Goal: Task Accomplishment & Management: Use online tool/utility

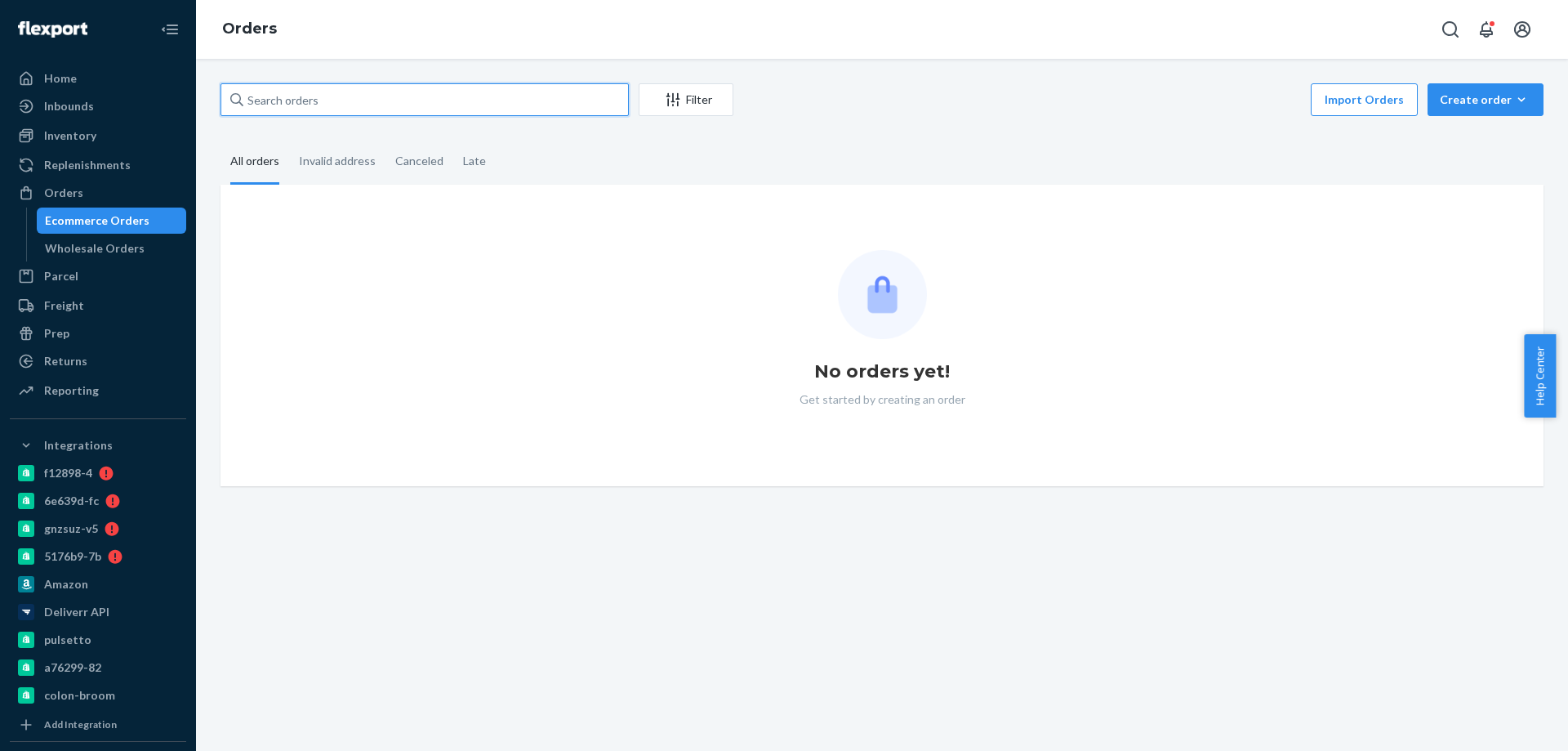
click at [370, 92] on input "text" at bounding box center [424, 99] width 409 height 32
paste input "2749772"
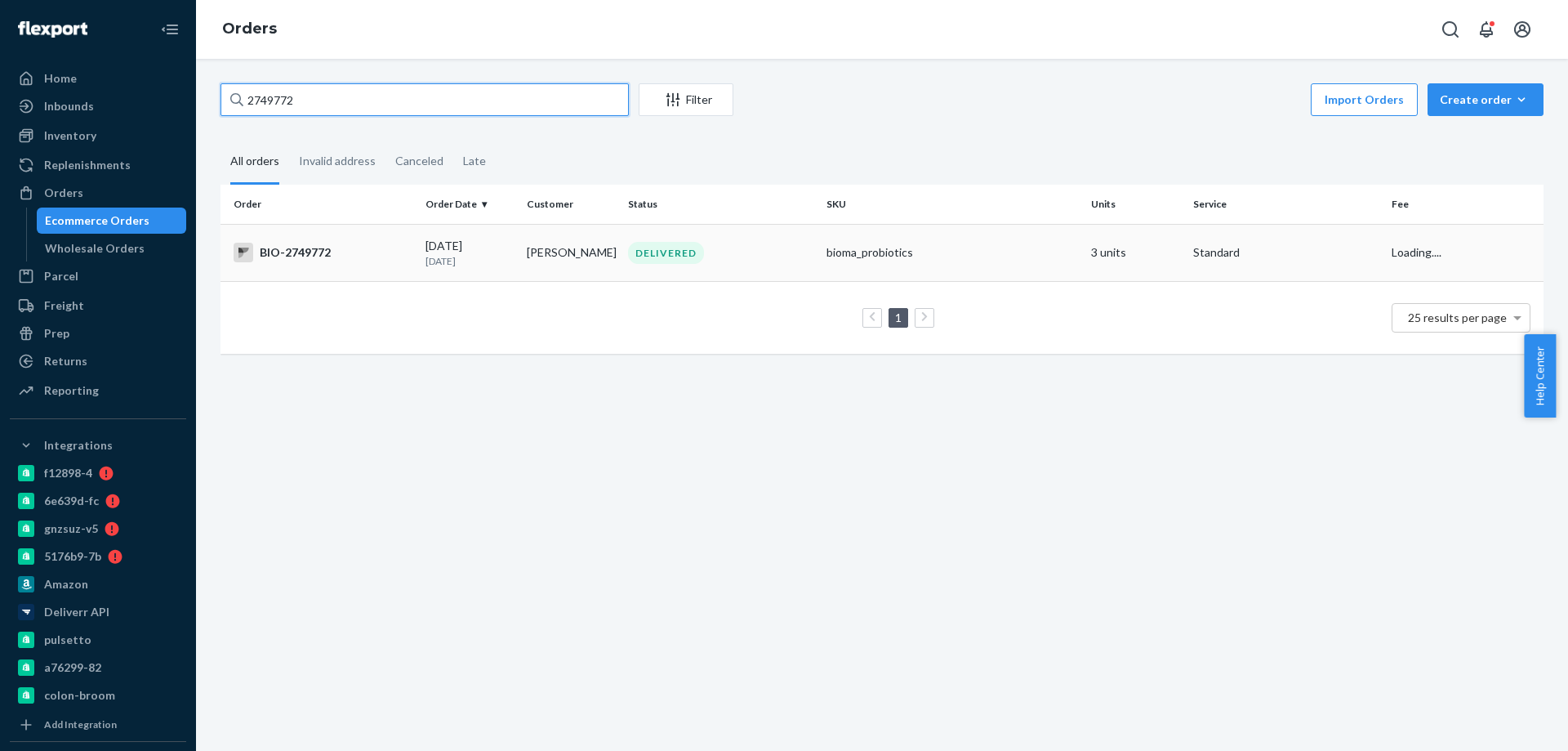
type input "2749772"
click at [366, 255] on div "BIO-2749772" at bounding box center [323, 252] width 179 height 20
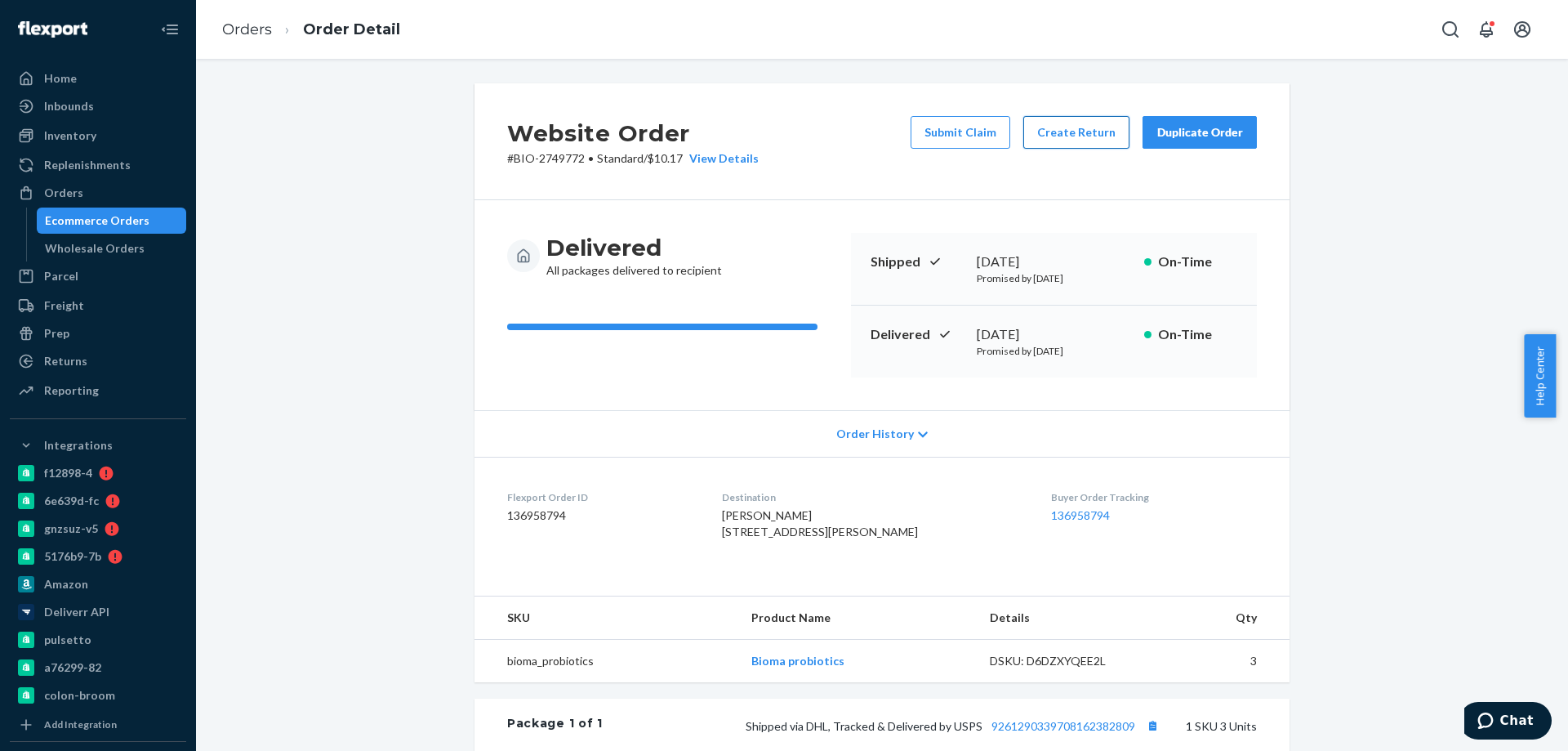
click at [1067, 129] on button "Create Return" at bounding box center [1077, 132] width 107 height 32
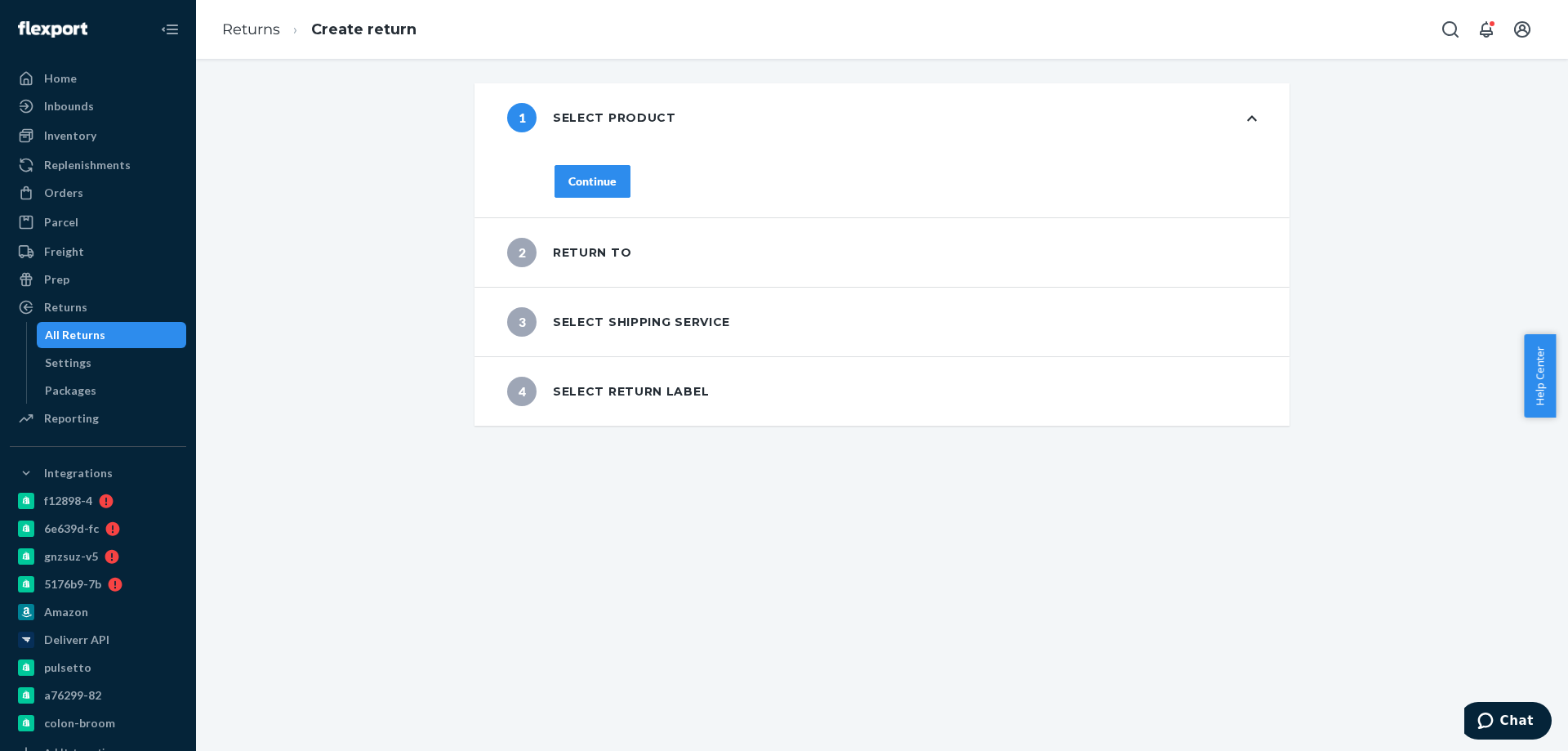
click at [583, 187] on div "Continue" at bounding box center [593, 182] width 48 height 17
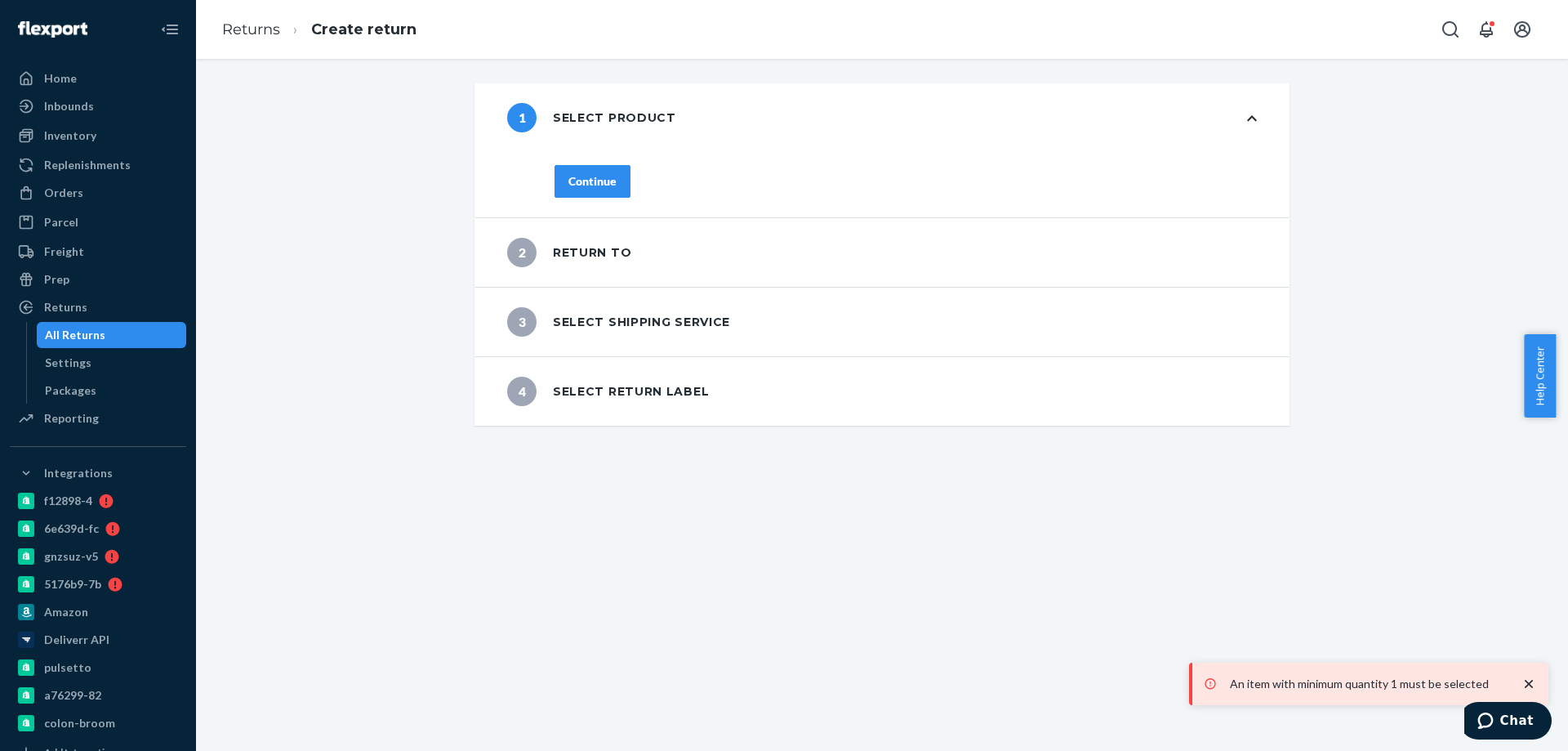
click at [573, 202] on div "Continue" at bounding box center [906, 191] width 768 height 52
click at [589, 188] on div "Continue" at bounding box center [906, 191] width 768 height 52
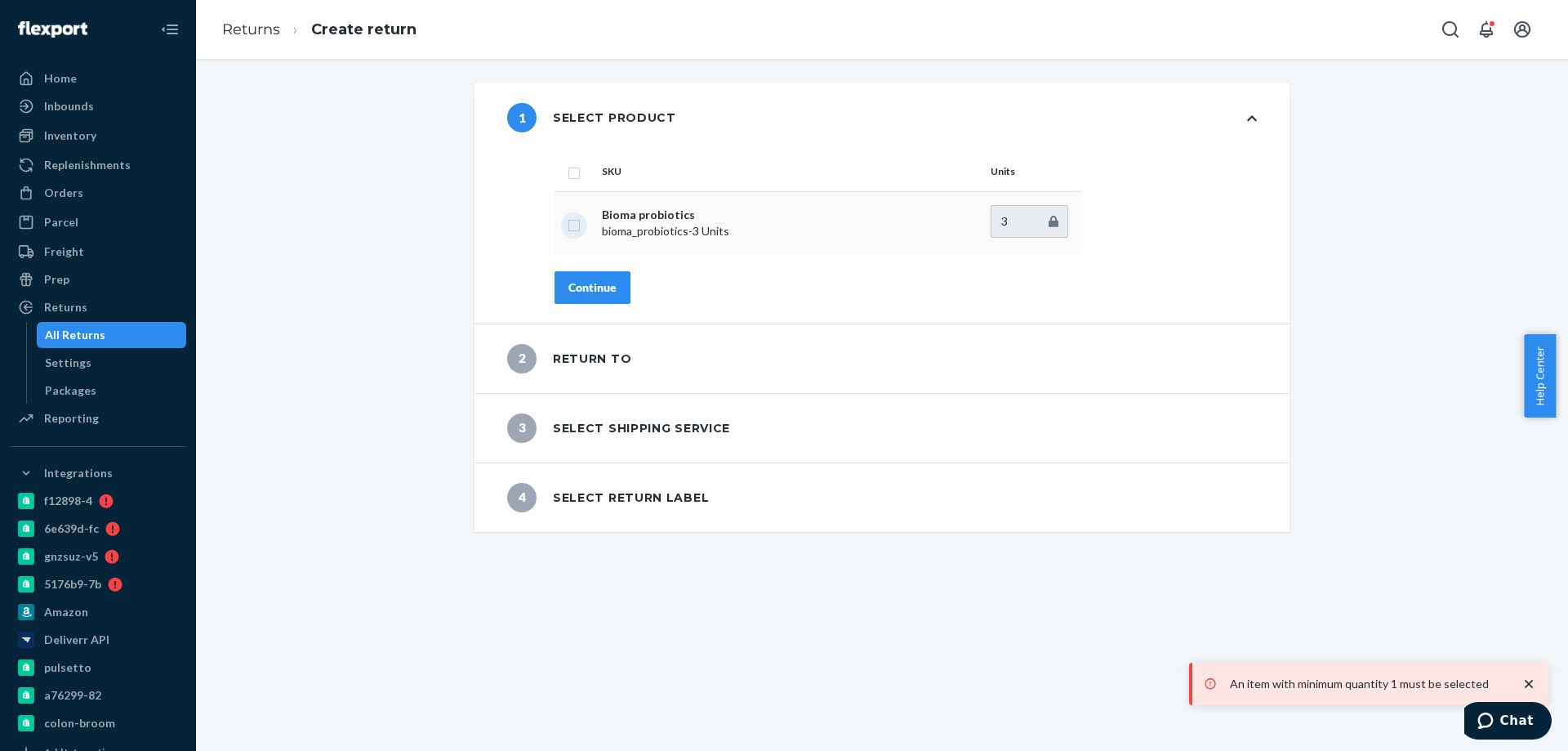
drag, startPoint x: 568, startPoint y: 226, endPoint x: 588, endPoint y: 281, distance: 58.5
click at [568, 226] on input "checkbox" at bounding box center [574, 223] width 13 height 17
checkbox input "true"
click at [589, 285] on div "Continue" at bounding box center [593, 288] width 48 height 17
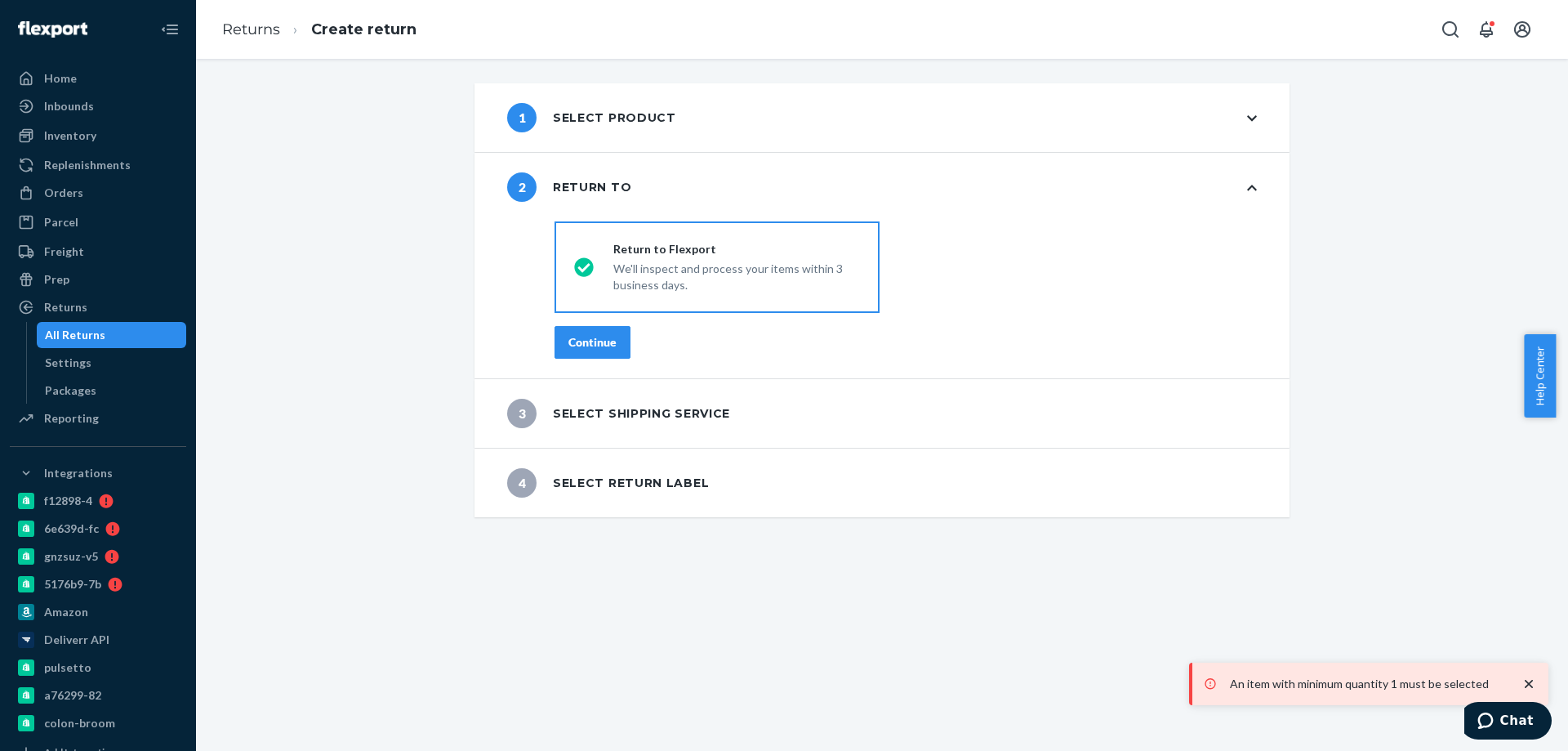
click at [588, 348] on div "Continue" at bounding box center [593, 342] width 48 height 17
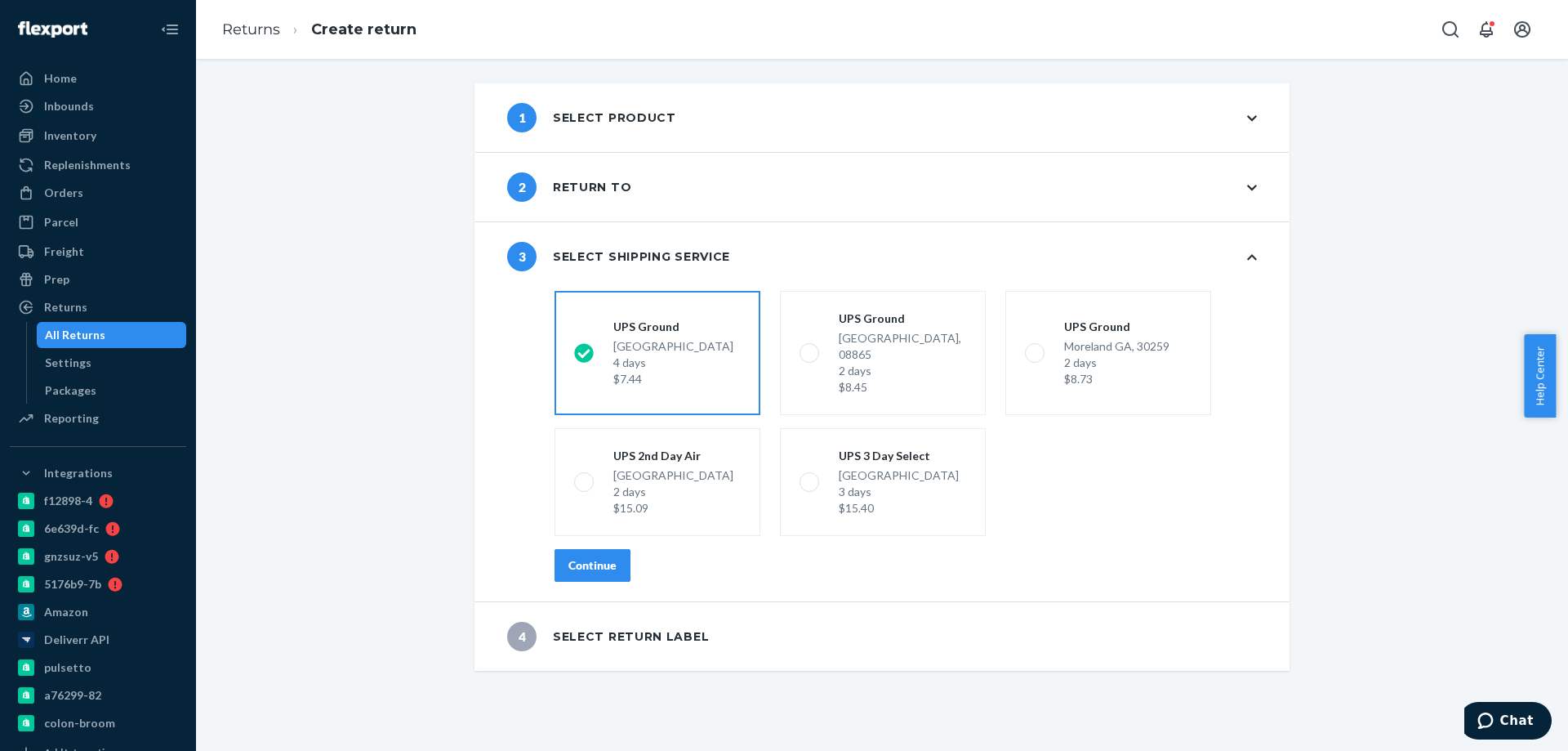
click at [585, 559] on button "Continue" at bounding box center [592, 565] width 76 height 32
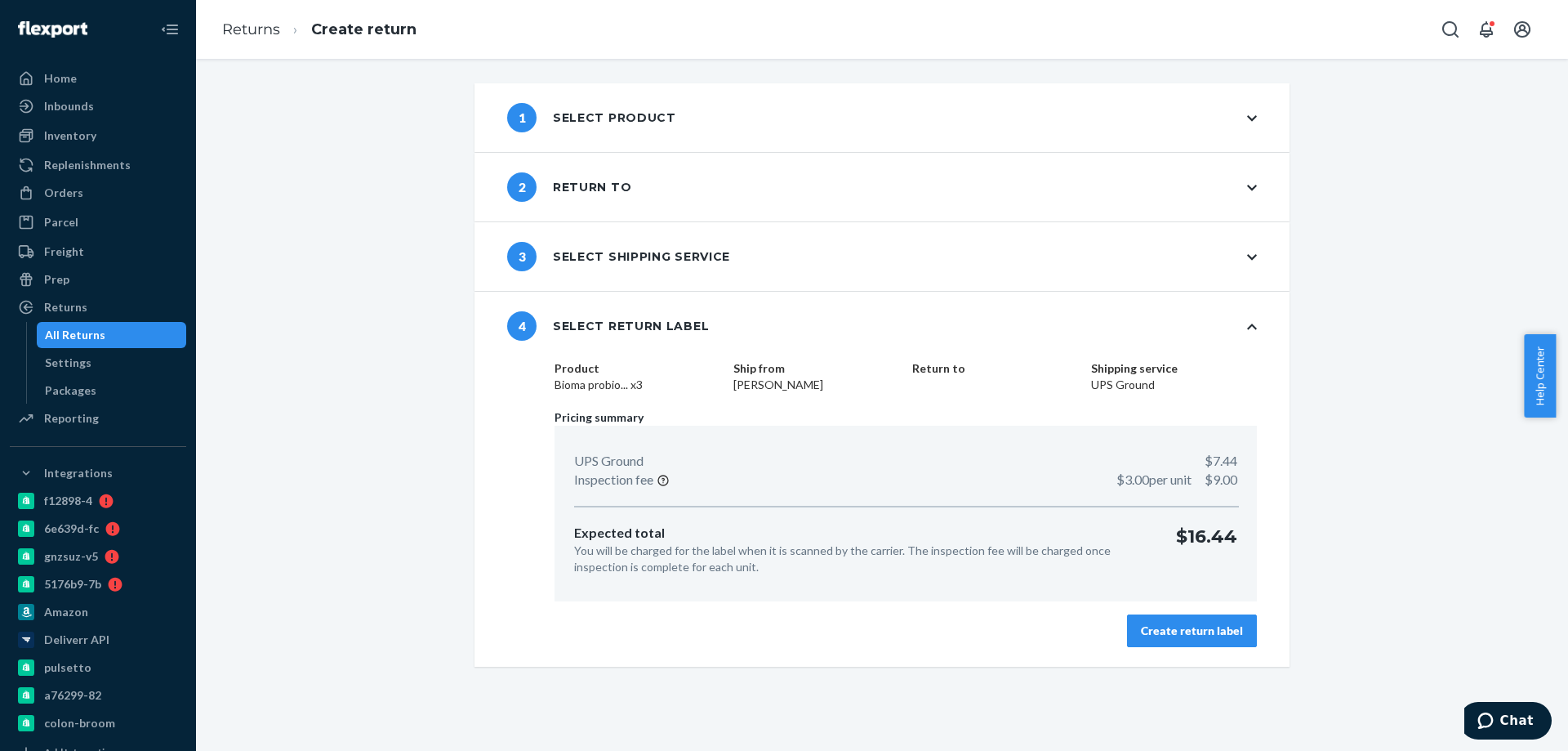
click at [1166, 625] on div "Create return label" at bounding box center [1192, 631] width 102 height 17
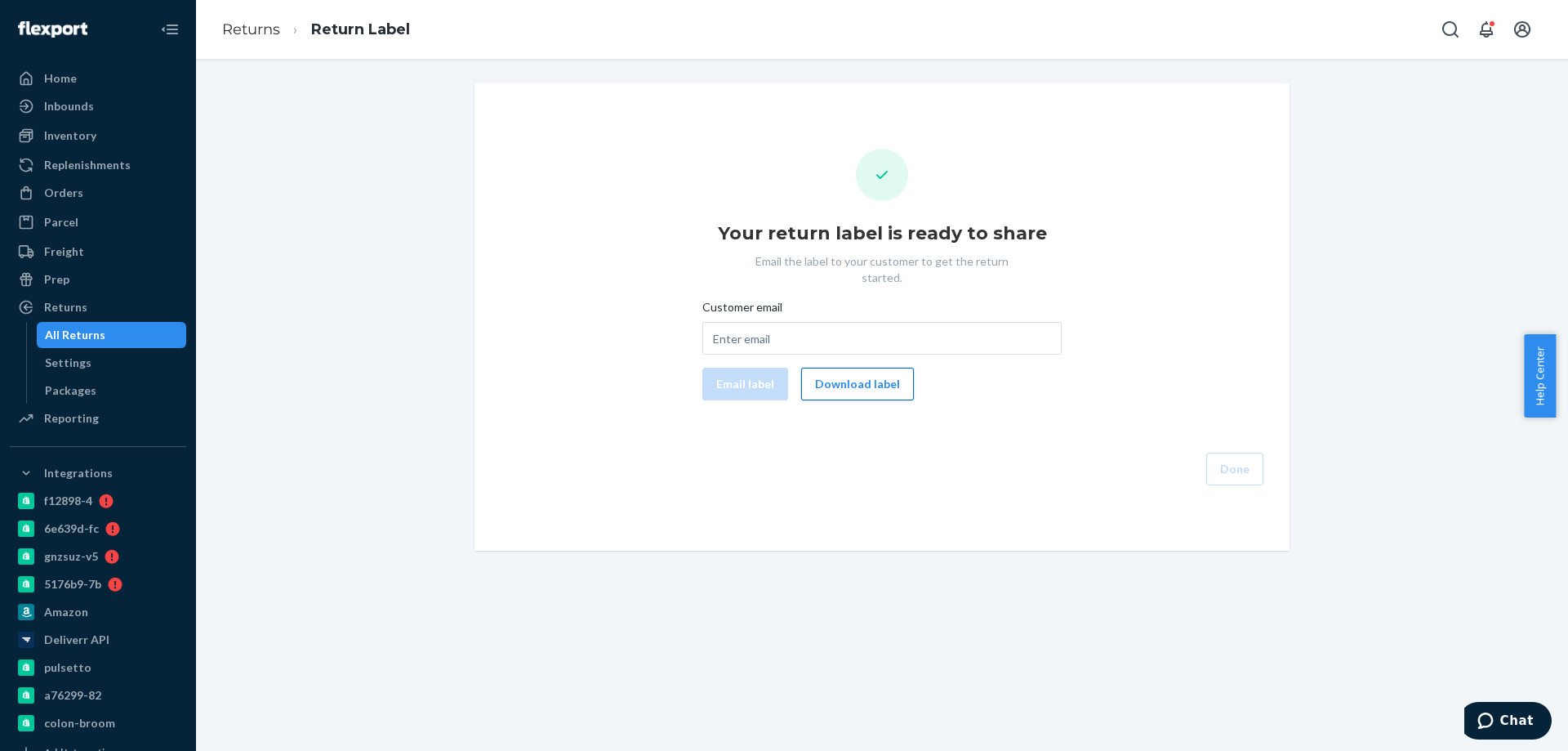
click at [855, 374] on button "Download label" at bounding box center [857, 384] width 112 height 32
